Goal: Transaction & Acquisition: Purchase product/service

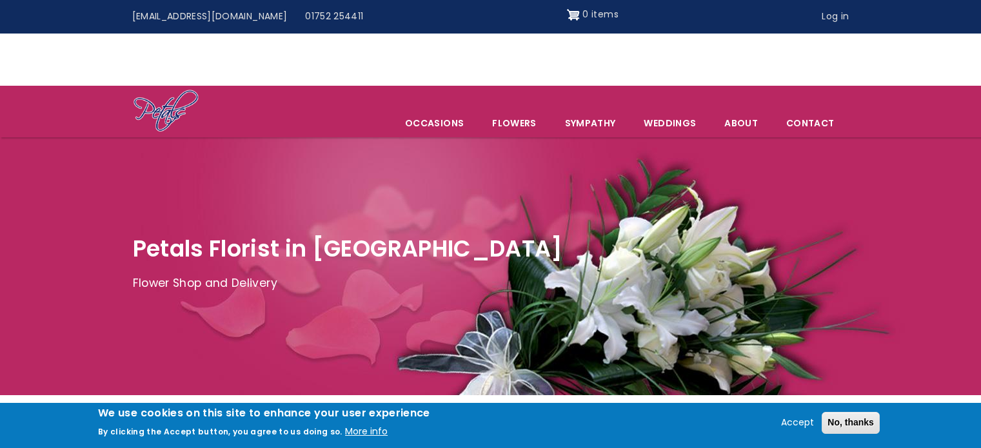
scroll to position [323, 0]
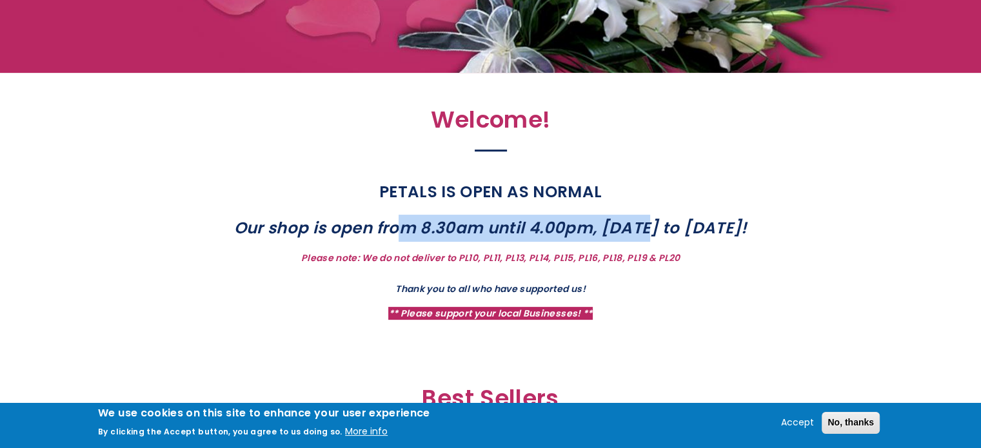
drag, startPoint x: 381, startPoint y: 237, endPoint x: 646, endPoint y: 237, distance: 265.1
click at [646, 237] on strong "Our shop is open from 8.30am until 4.00pm, [DATE] to [DATE]!" at bounding box center [491, 228] width 514 height 23
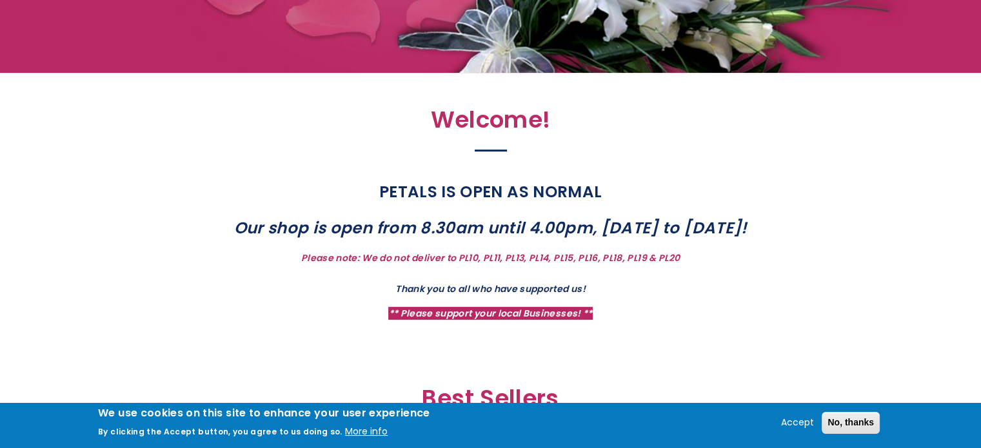
click at [537, 286] on strong "Thank you to all who have supported us!" at bounding box center [490, 289] width 190 height 13
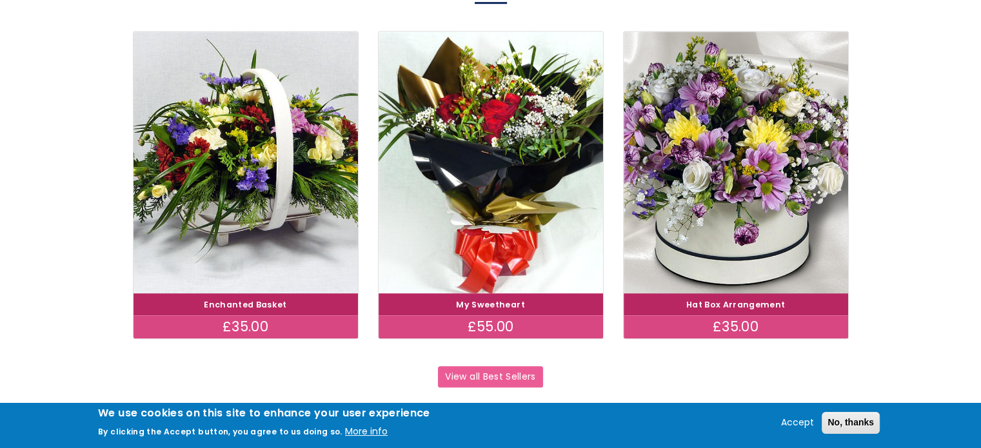
scroll to position [710, 0]
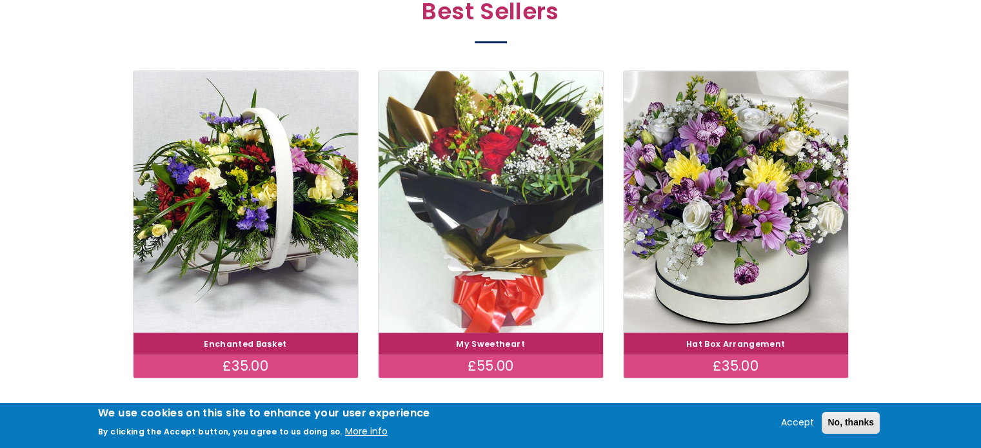
click at [454, 284] on img at bounding box center [490, 201] width 252 height 292
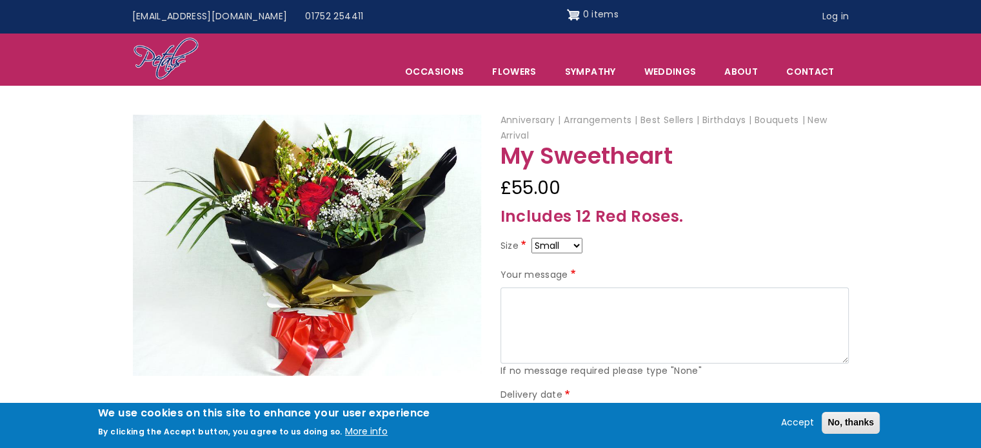
click at [553, 246] on select "Small Medium Large" at bounding box center [557, 245] width 51 height 15
select select "10"
click at [564, 244] on select "Small Medium Large" at bounding box center [557, 245] width 51 height 15
select select "9"
click at [570, 244] on select "Small Medium Large" at bounding box center [557, 245] width 51 height 15
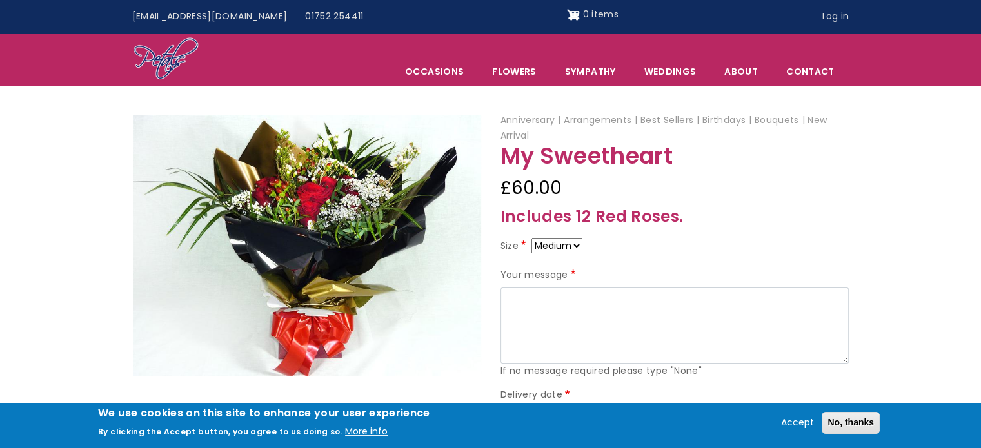
select select "8"
click at [575, 247] on select "Small Medium Large" at bounding box center [557, 245] width 51 height 15
select select "9"
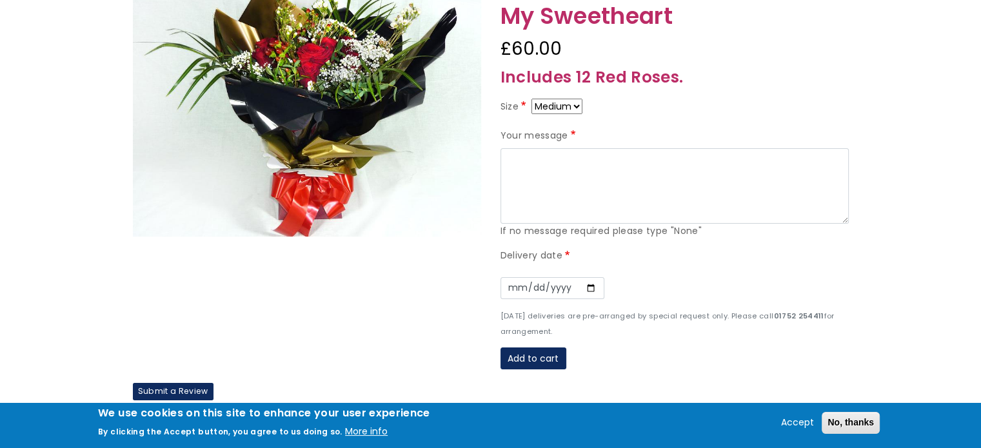
scroll to position [194, 0]
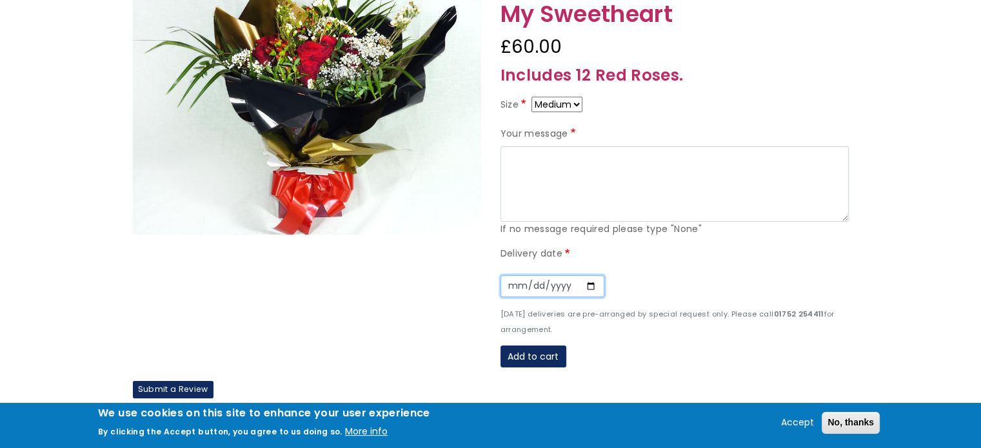
click at [583, 286] on input "Date" at bounding box center [553, 286] width 104 height 22
click at [586, 284] on input "Date" at bounding box center [553, 286] width 104 height 22
type input "2025-08-28"
drag, startPoint x: 637, startPoint y: 307, endPoint x: 694, endPoint y: 332, distance: 62.7
click at [694, 332] on div "Delivery date Date 2025-08-28 Sunday deliveries are pre-arranged by special req…" at bounding box center [675, 291] width 348 height 90
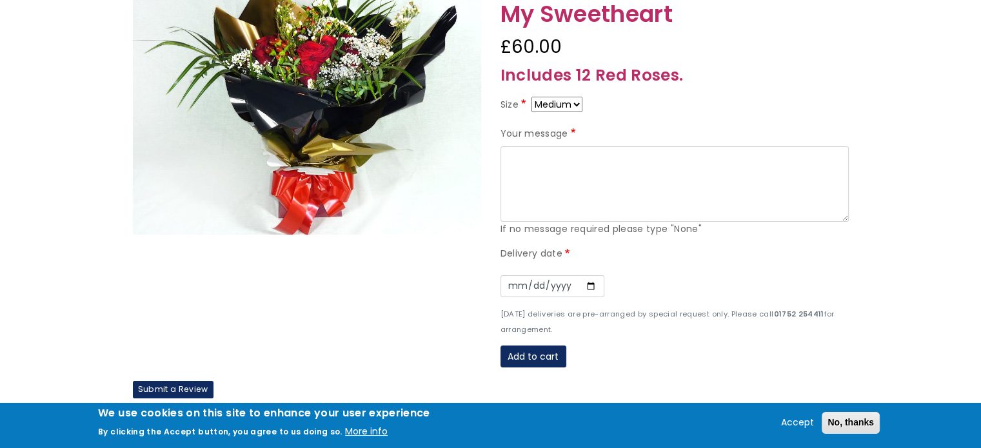
click at [673, 337] on form "Size Small Medium Large Your message If no message required please type "None" …" at bounding box center [675, 232] width 348 height 271
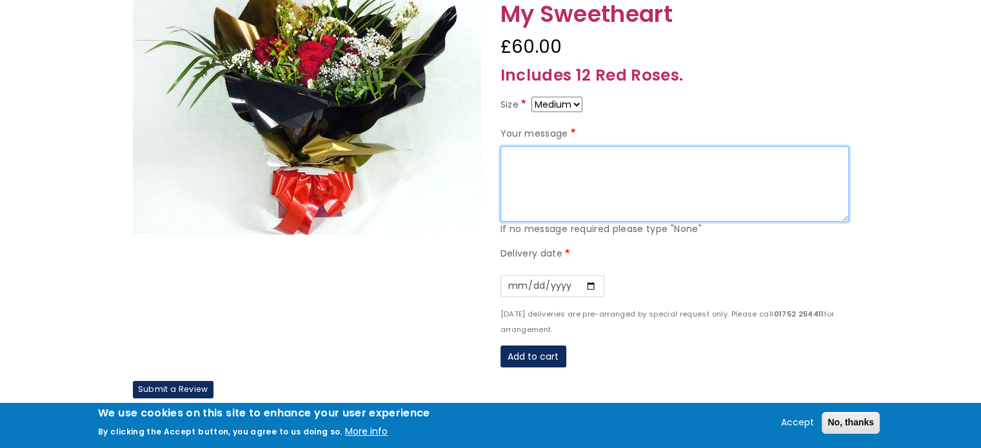
click at [635, 200] on textarea "Your message" at bounding box center [675, 184] width 348 height 76
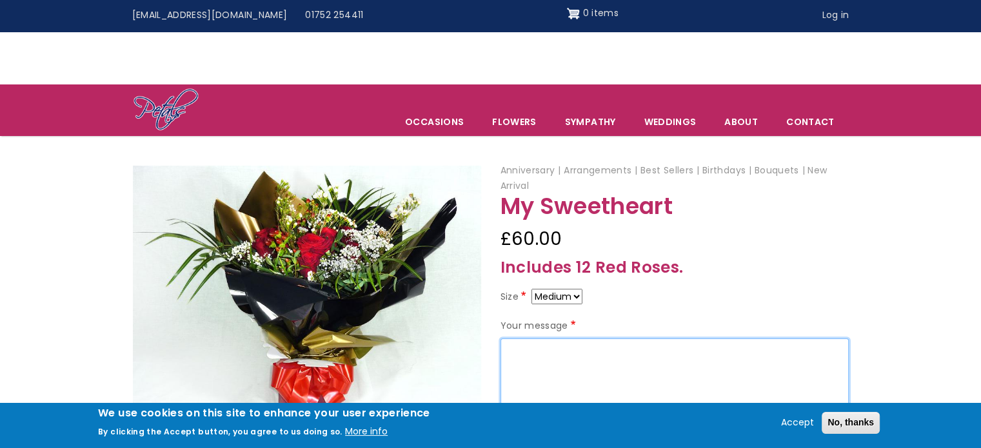
scroll to position [0, 0]
